Goal: Information Seeking & Learning: Check status

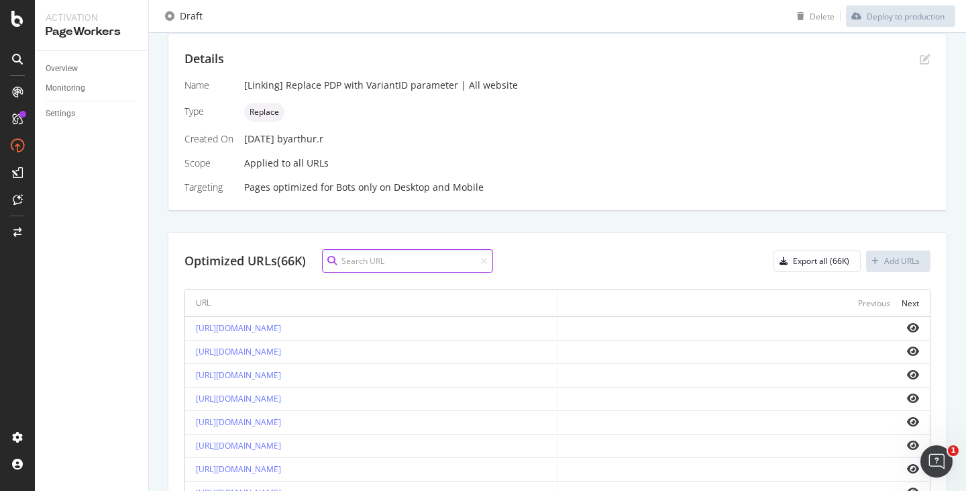
scroll to position [401, 0]
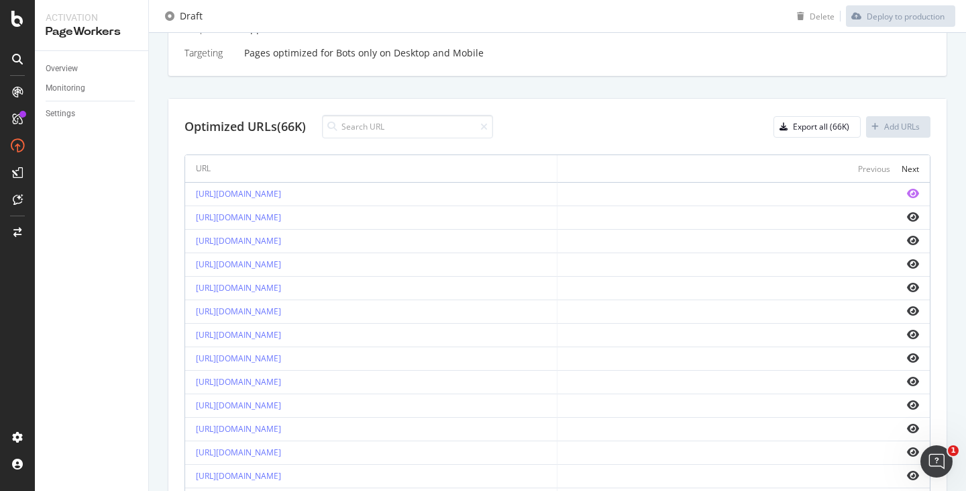
click at [907, 189] on icon "eye" at bounding box center [913, 193] width 12 height 11
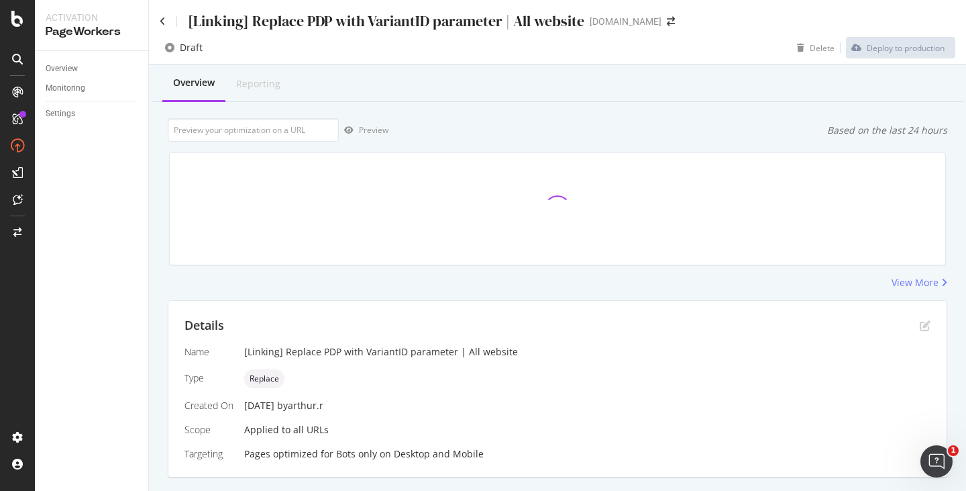
scroll to position [282, 0]
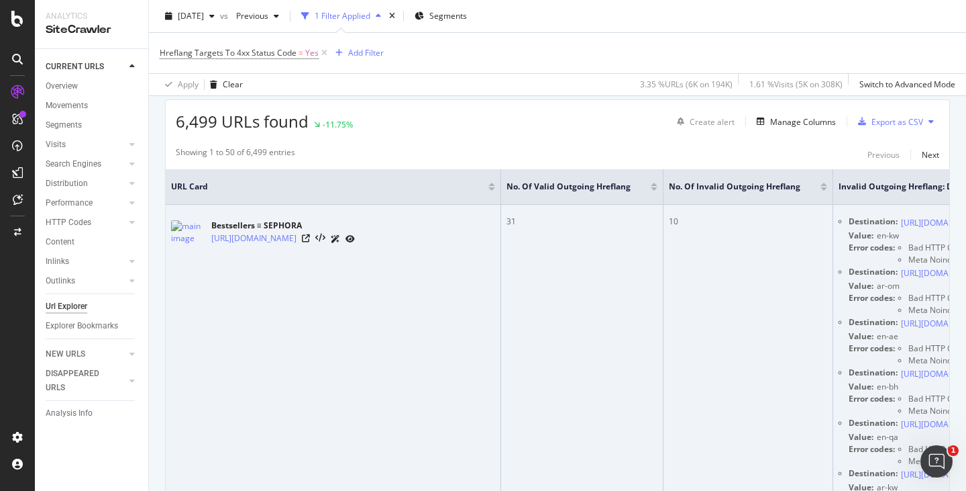
scroll to position [268, 0]
